Goal: Task Accomplishment & Management: Complete application form

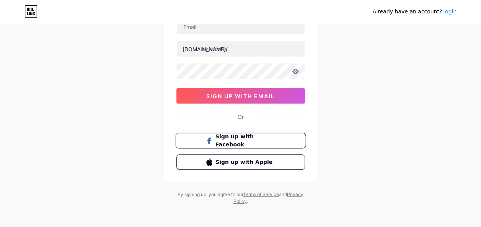
scroll to position [63, 0]
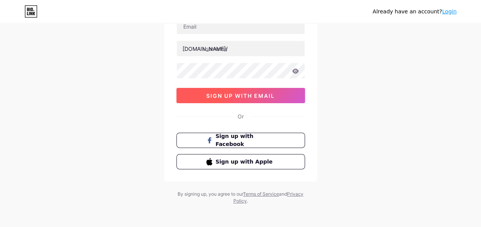
click at [267, 89] on button "sign up with email" at bounding box center [240, 95] width 128 height 15
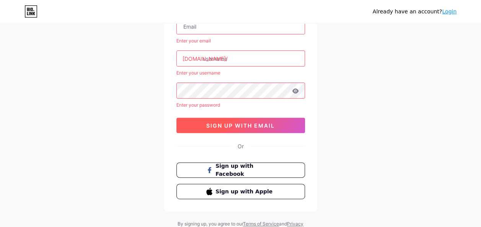
click at [267, 123] on span "sign up with email" at bounding box center [240, 125] width 68 height 6
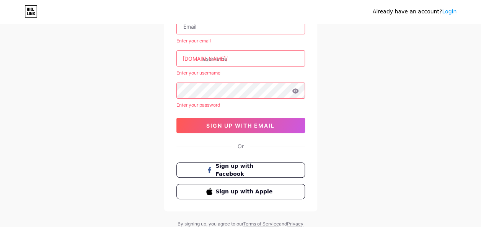
scroll to position [0, 0]
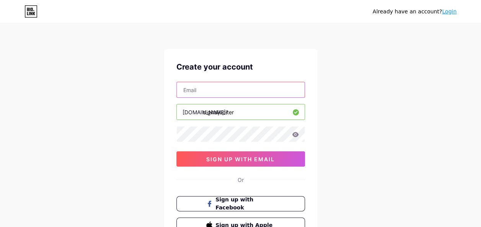
click at [245, 92] on input "text" at bounding box center [241, 89] width 128 height 15
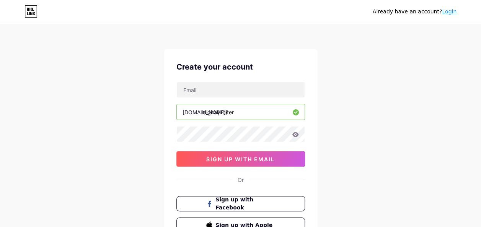
click at [35, 6] on icon at bounding box center [30, 11] width 13 height 12
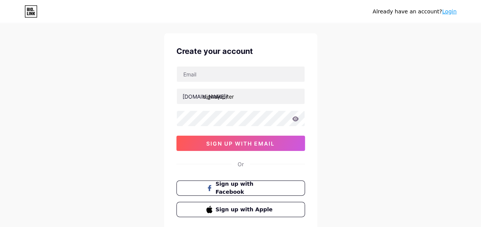
scroll to position [16, 0]
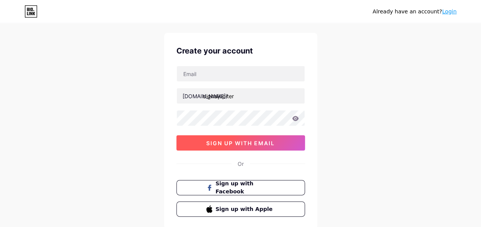
click at [228, 144] on span "sign up with email" at bounding box center [240, 143] width 68 height 6
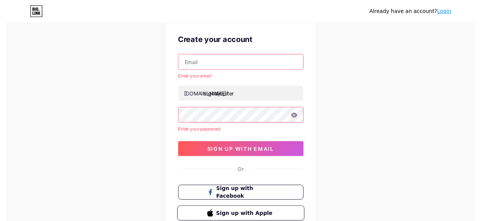
scroll to position [0, 0]
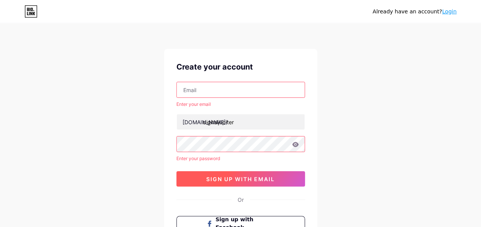
click at [238, 176] on span "sign up with email" at bounding box center [240, 179] width 68 height 6
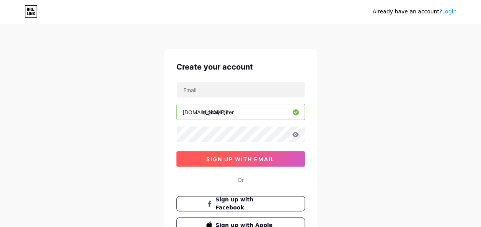
click at [255, 154] on button "sign up with email" at bounding box center [240, 158] width 128 height 15
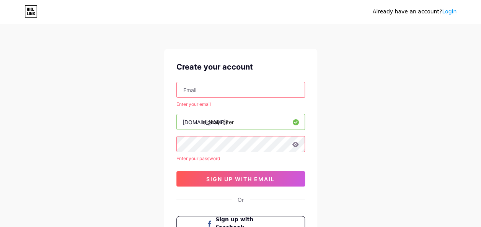
click at [252, 86] on input "text" at bounding box center [241, 89] width 128 height 15
type input "mobasharakhan736@gmail.com"
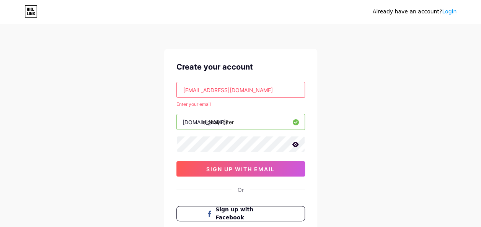
click at [295, 144] on icon at bounding box center [295, 144] width 6 height 5
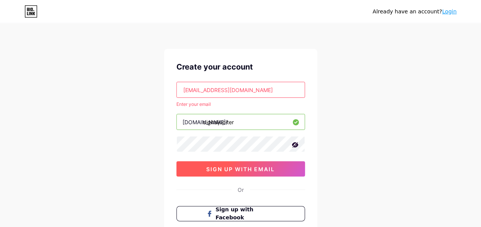
click at [283, 168] on button "sign up with email" at bounding box center [240, 168] width 128 height 15
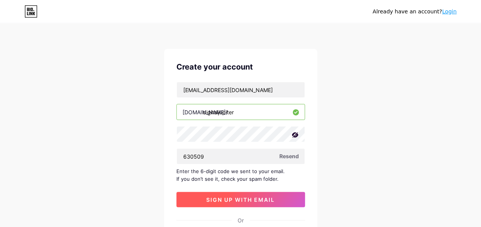
type input "630509"
click at [280, 200] on button "sign up with email" at bounding box center [240, 199] width 128 height 15
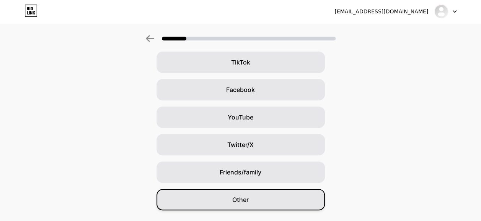
scroll to position [108, 0]
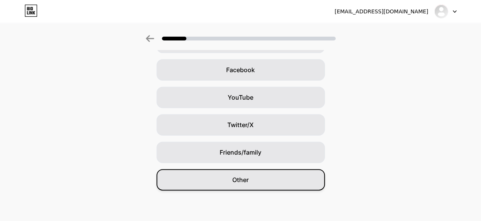
click at [273, 182] on div "Other" at bounding box center [240, 179] width 168 height 21
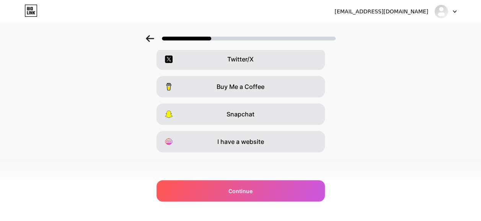
scroll to position [146, 0]
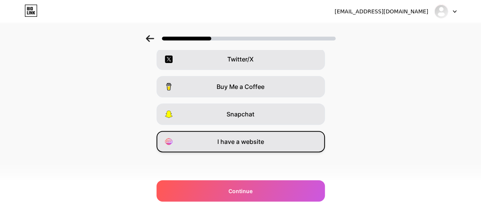
click at [274, 140] on div "I have a website" at bounding box center [240, 141] width 168 height 21
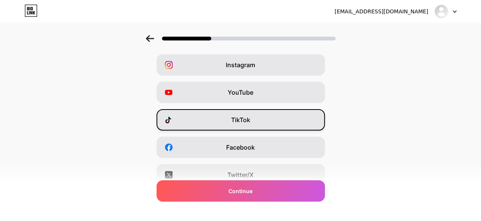
scroll to position [22, 0]
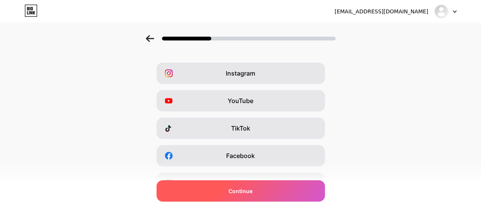
click at [250, 193] on span "Continue" at bounding box center [240, 191] width 24 height 8
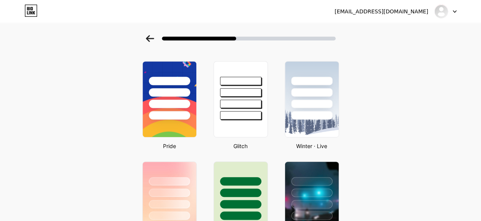
scroll to position [0, 0]
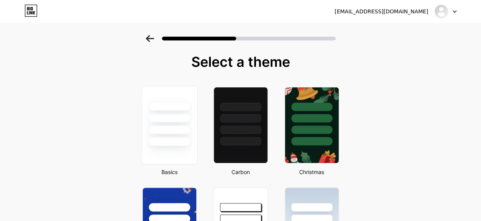
click at [180, 145] on div at bounding box center [169, 142] width 42 height 9
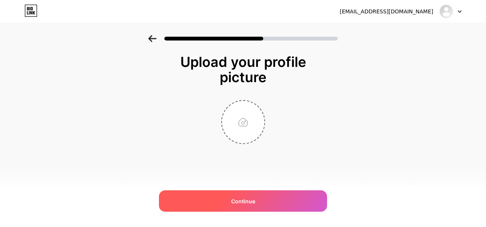
click at [272, 203] on div "Continue" at bounding box center [243, 200] width 168 height 21
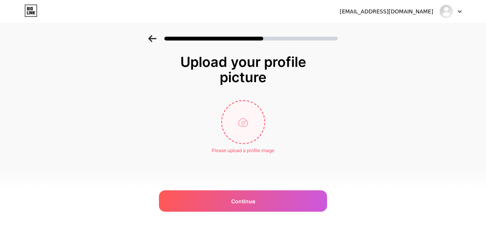
click at [252, 133] on input "file" at bounding box center [243, 122] width 42 height 42
type input "C:\fakepath\unnamed.jpg"
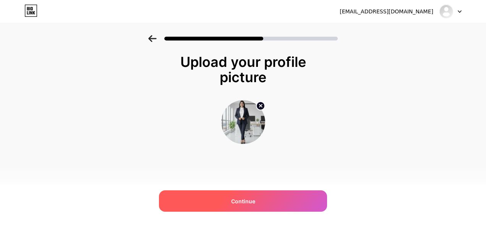
click at [248, 197] on div "Continue" at bounding box center [243, 200] width 168 height 21
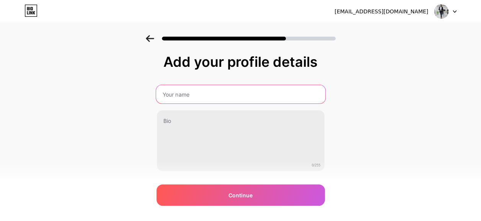
click at [226, 97] on input "text" at bounding box center [240, 94] width 169 height 18
type input "Digital jupiter"
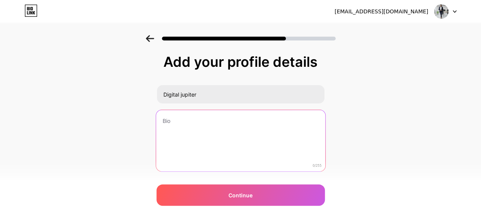
click at [240, 141] on textarea at bounding box center [240, 141] width 169 height 62
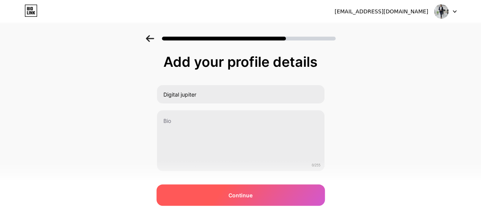
click at [244, 193] on span "Continue" at bounding box center [240, 196] width 24 height 8
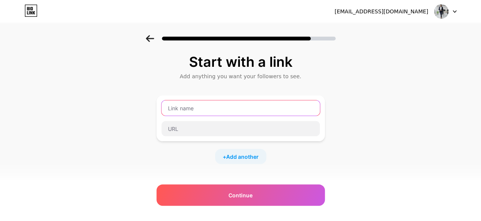
click at [252, 112] on input "text" at bounding box center [240, 108] width 158 height 15
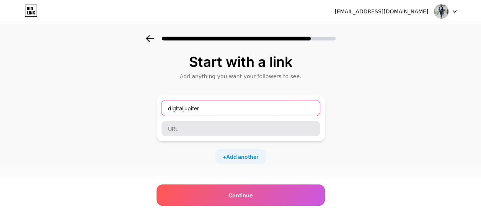
type input "digitaljupiter"
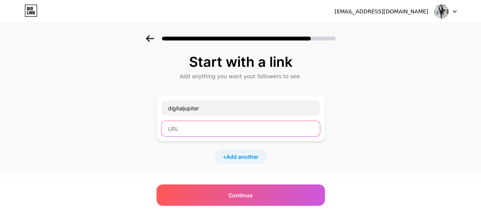
click at [251, 128] on input "text" at bounding box center [240, 128] width 158 height 15
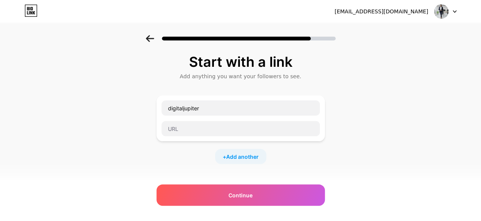
click at [200, 60] on div "Start with a link" at bounding box center [240, 61] width 161 height 15
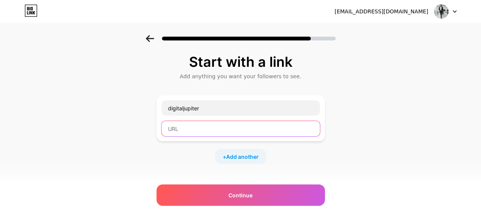
click at [221, 133] on input "text" at bounding box center [240, 128] width 158 height 15
paste input "https://www.digitaljupiter.in/"
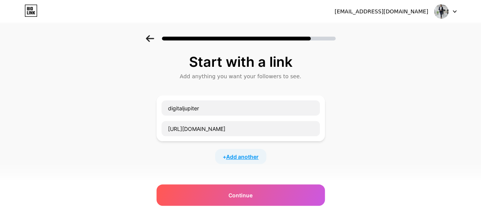
click at [233, 158] on span "Add another" at bounding box center [242, 157] width 32 height 8
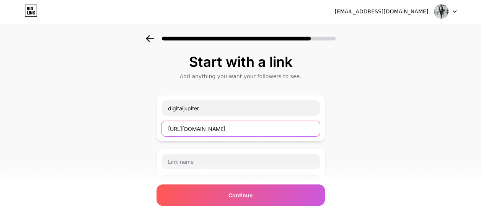
click at [248, 130] on input "https://www.digitaljupiter.in/" at bounding box center [240, 128] width 158 height 15
type input "h"
paste input "https://www.digitaljupiter.in/"
type input "https://www.digitaljupiter.in/"
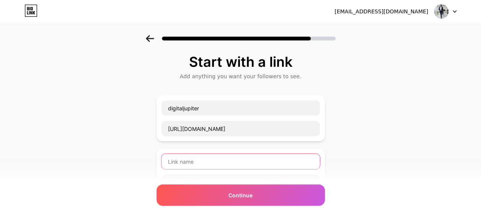
click at [224, 159] on input "text" at bounding box center [240, 161] width 158 height 15
paste input "https://www.linkedin.com/in/lilima-rutuparna-parida-21532171/"
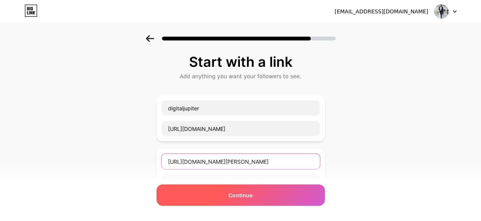
type input "https://www.linkedin.com/in/lilima-rutuparna-parida-21532171/"
click at [250, 199] on span "Continue" at bounding box center [240, 196] width 24 height 8
click at [252, 192] on span "Continue" at bounding box center [240, 196] width 24 height 8
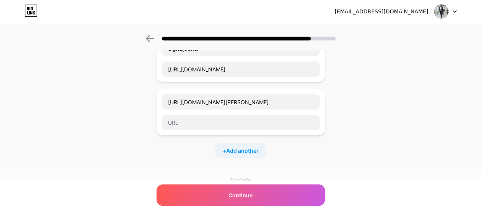
scroll to position [60, 0]
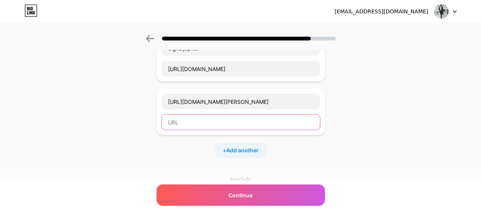
click at [300, 124] on input "text" at bounding box center [240, 122] width 158 height 15
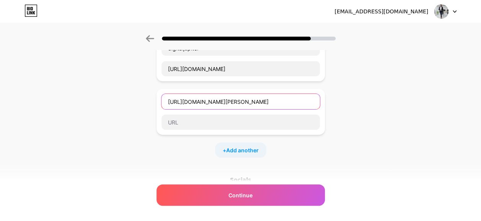
click at [318, 100] on input "https://www.linkedin.com/in/lilima-rutuparna-parida-21532171/" at bounding box center [240, 101] width 158 height 15
click at [313, 100] on input "https://www.linkedin.com/in/lilima-rutuparna-parida-21532171/" at bounding box center [240, 101] width 158 height 15
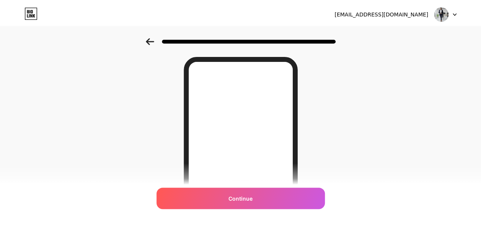
scroll to position [0, 0]
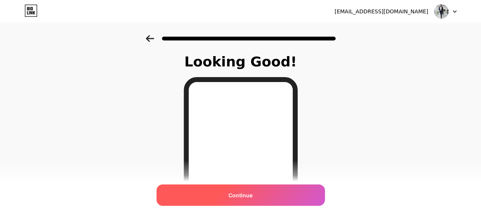
click at [266, 200] on div "Continue" at bounding box center [240, 195] width 168 height 21
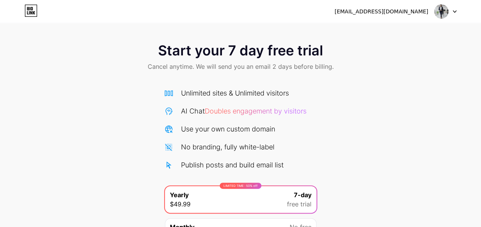
click at [441, 158] on div "Start your 7 day free trial Cancel anytime. We will send you an email 2 days be…" at bounding box center [240, 156] width 481 height 242
